Goal: Transaction & Acquisition: Purchase product/service

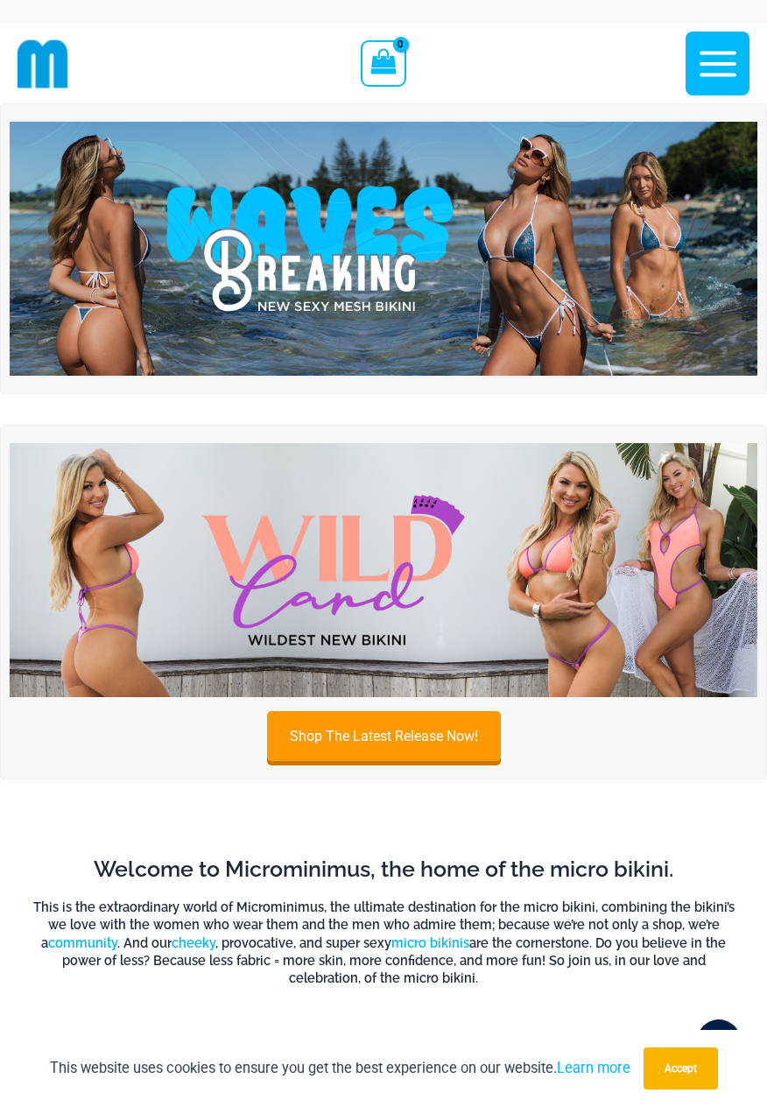
click at [719, 68] on icon "button" at bounding box center [718, 64] width 44 height 44
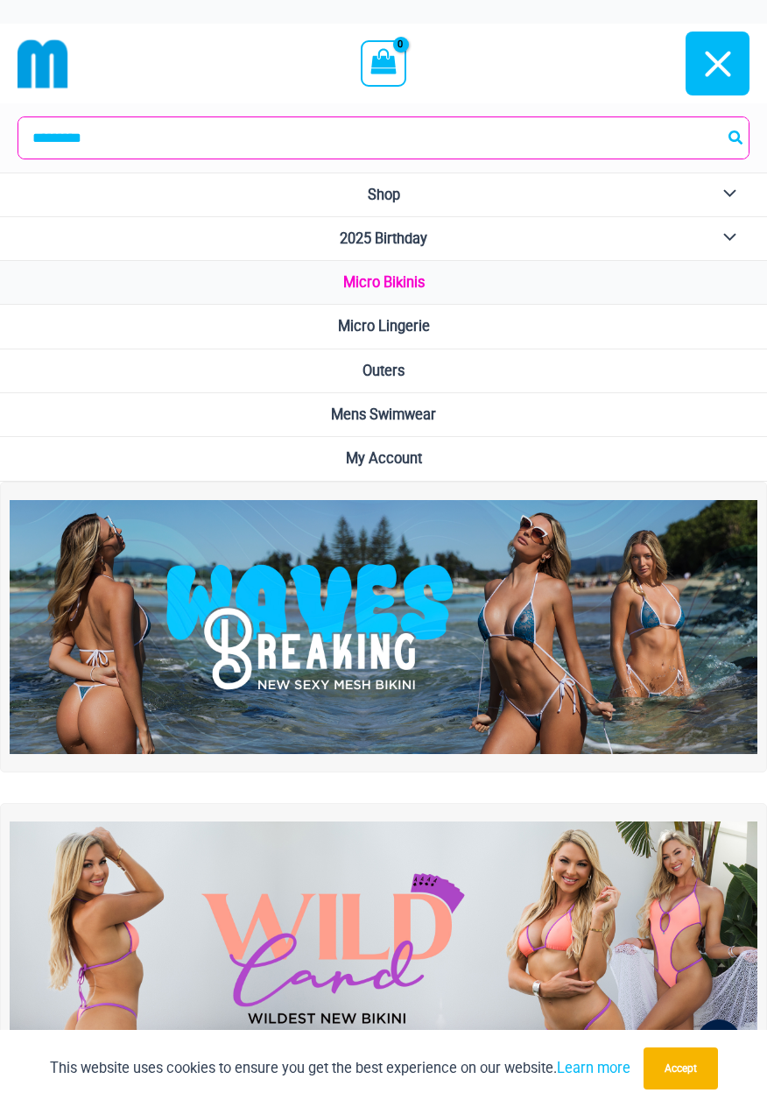
click at [597, 284] on link "Micro Bikinis" at bounding box center [383, 283] width 767 height 44
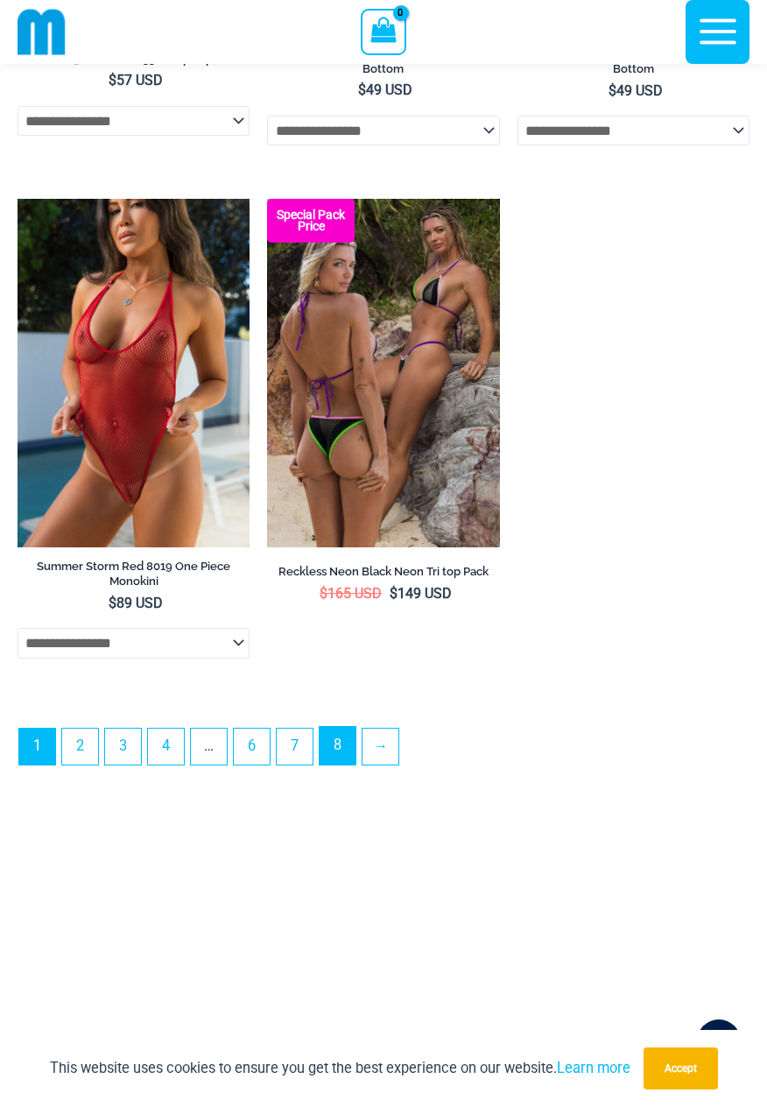
click at [349, 753] on link "8" at bounding box center [338, 746] width 36 height 38
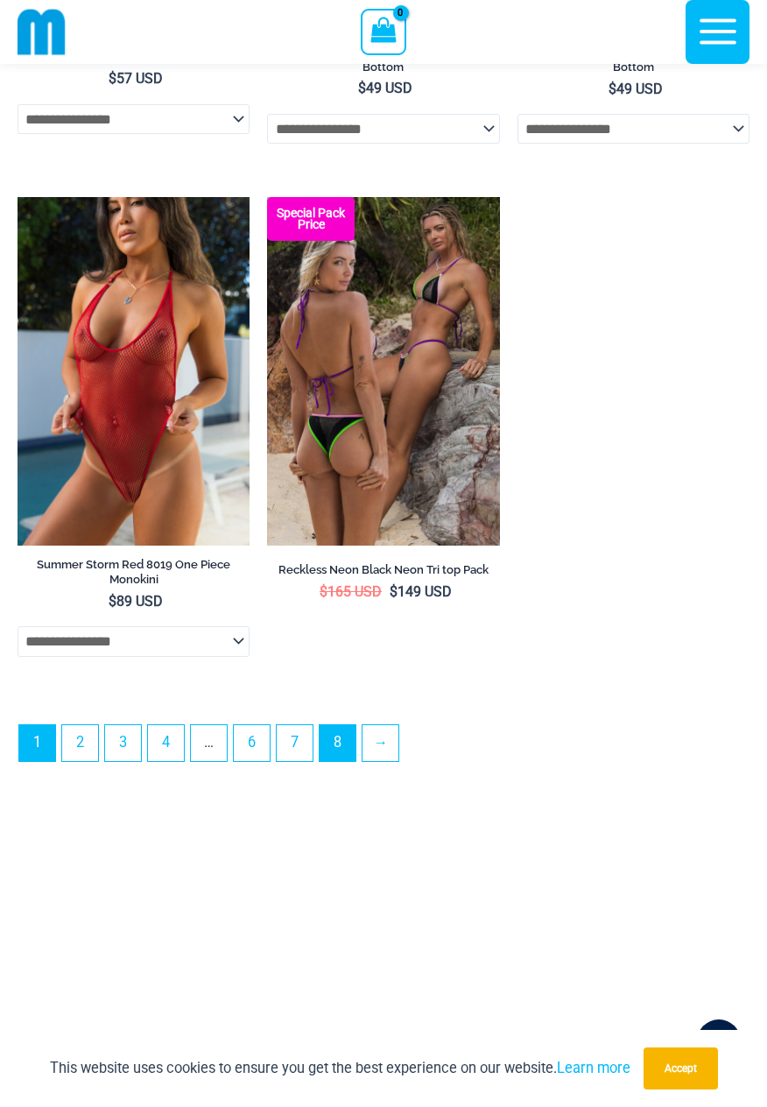
scroll to position [5425, 0]
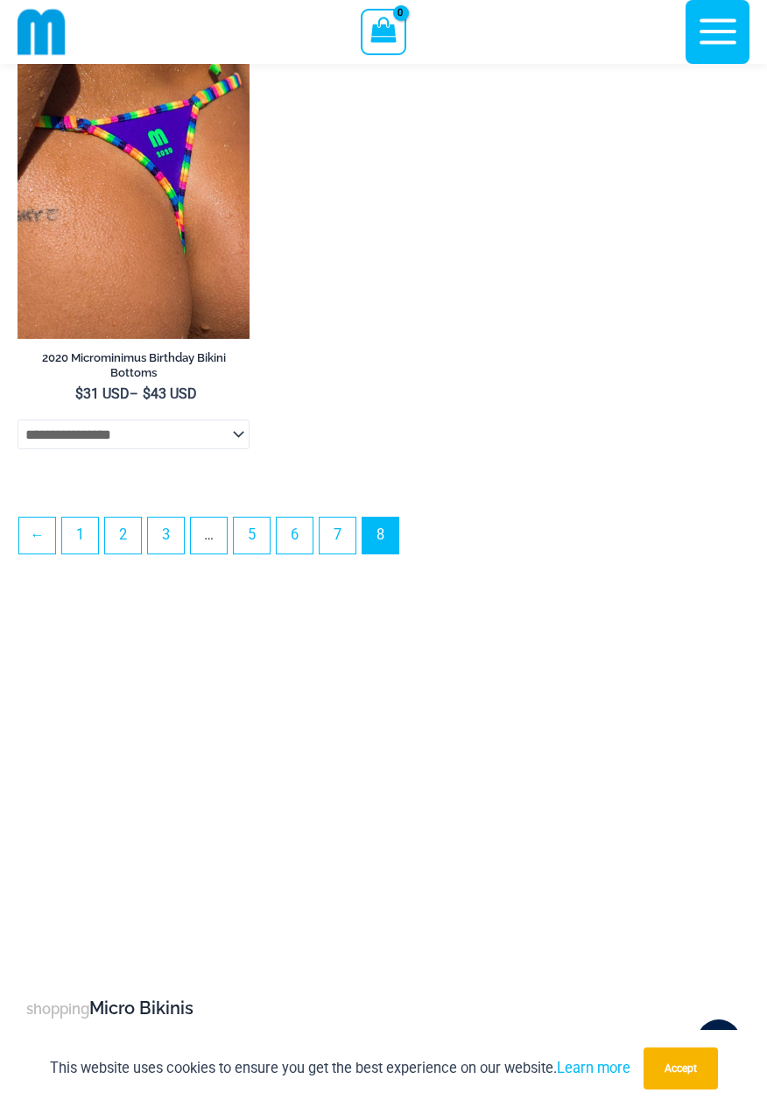
scroll to position [3628, 0]
